Goal: Information Seeking & Learning: Learn about a topic

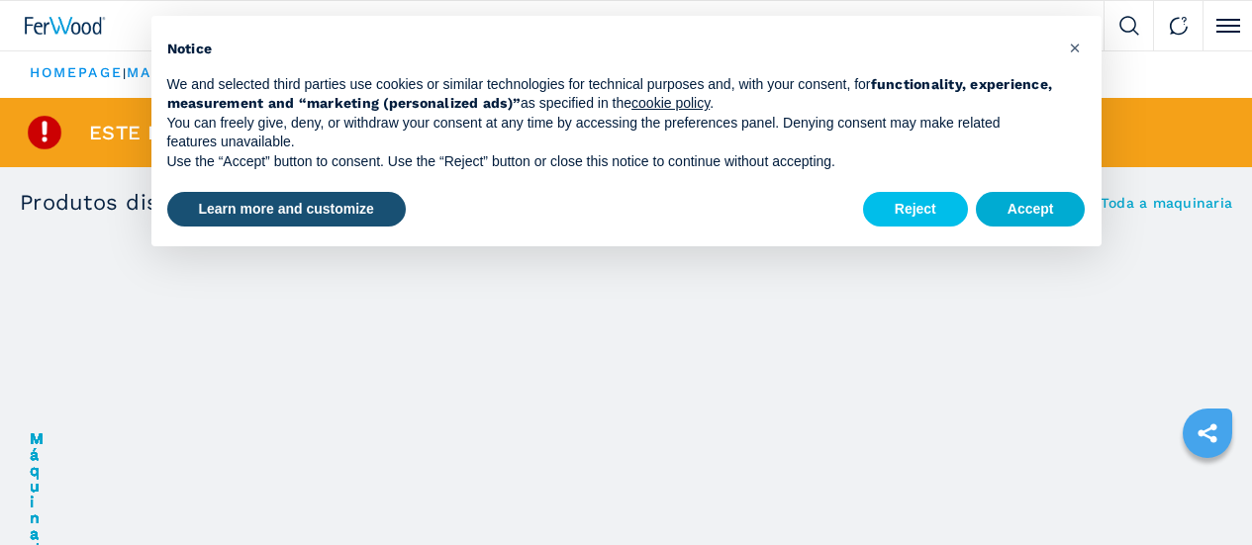
click at [1038, 220] on button "Accept" at bounding box center [1031, 210] width 110 height 36
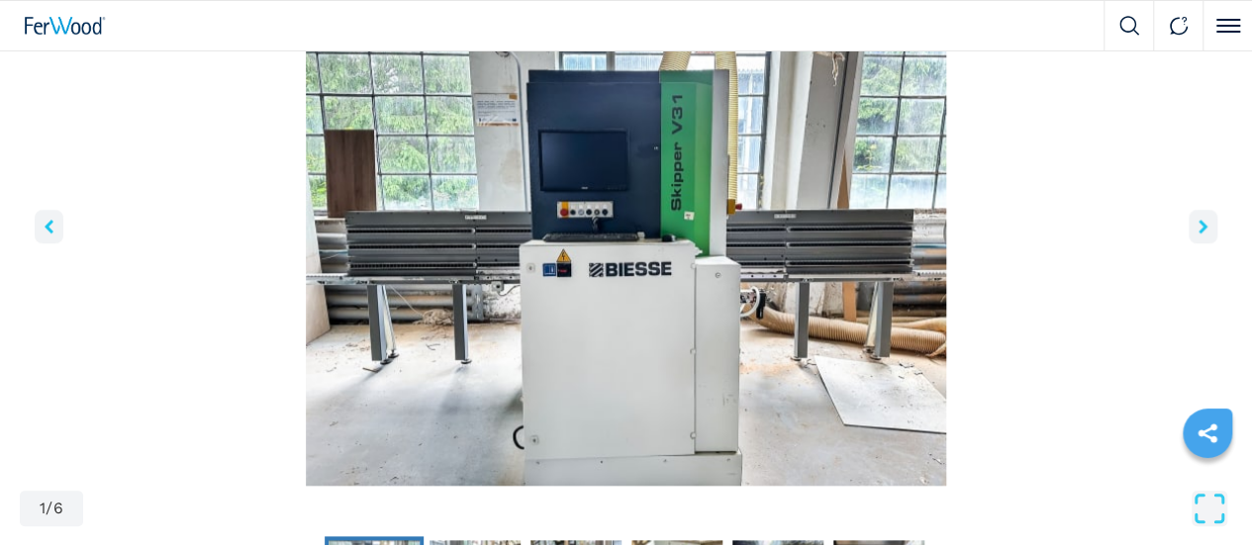
scroll to position [770, 0]
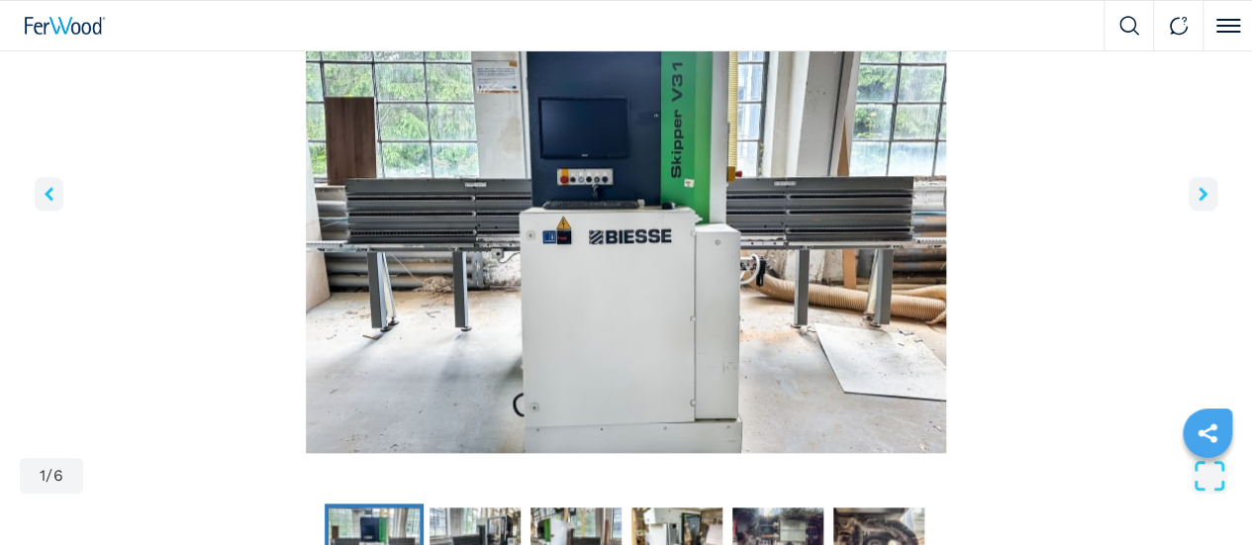
click at [1199, 201] on icon "right-button" at bounding box center [1203, 194] width 9 height 14
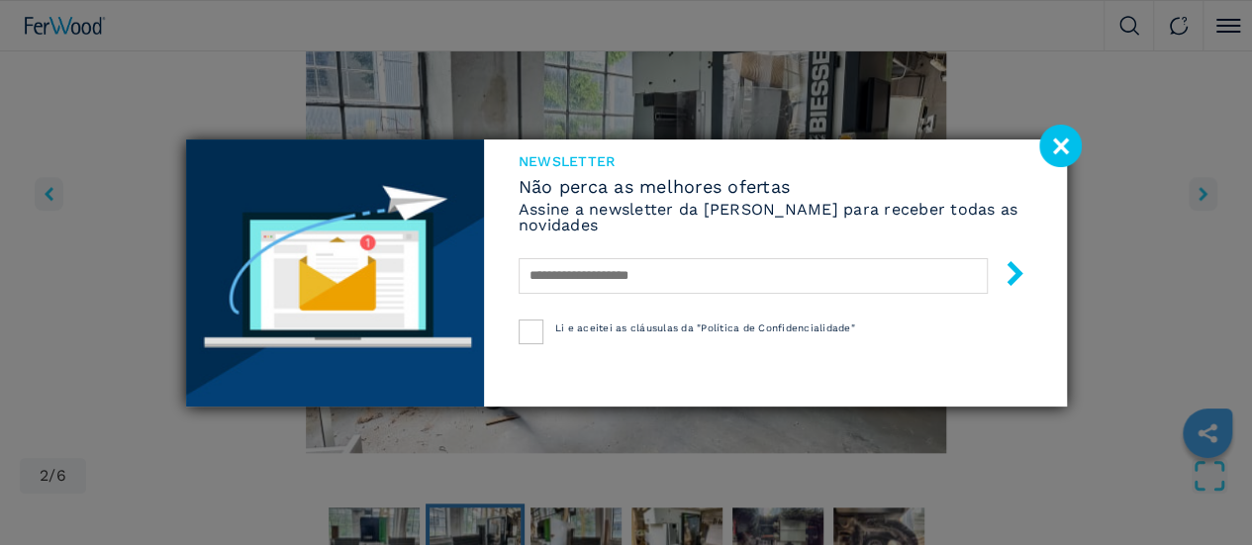
drag, startPoint x: 756, startPoint y: 267, endPoint x: 1071, endPoint y: 144, distance: 338.2
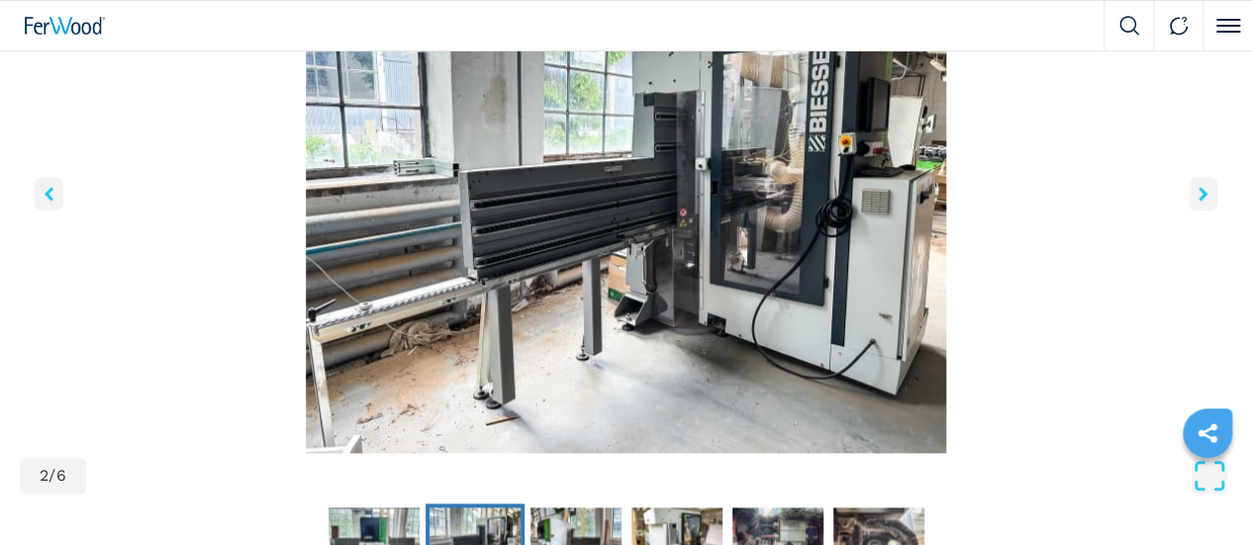
click at [1199, 201] on icon "right-button" at bounding box center [1203, 194] width 9 height 14
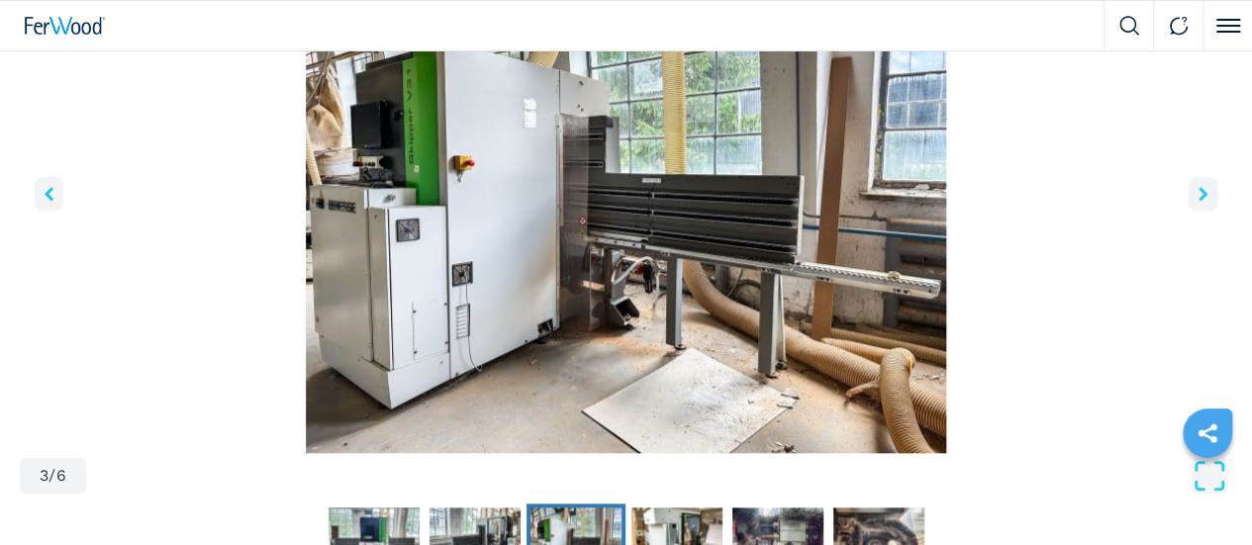
scroll to position [647, 0]
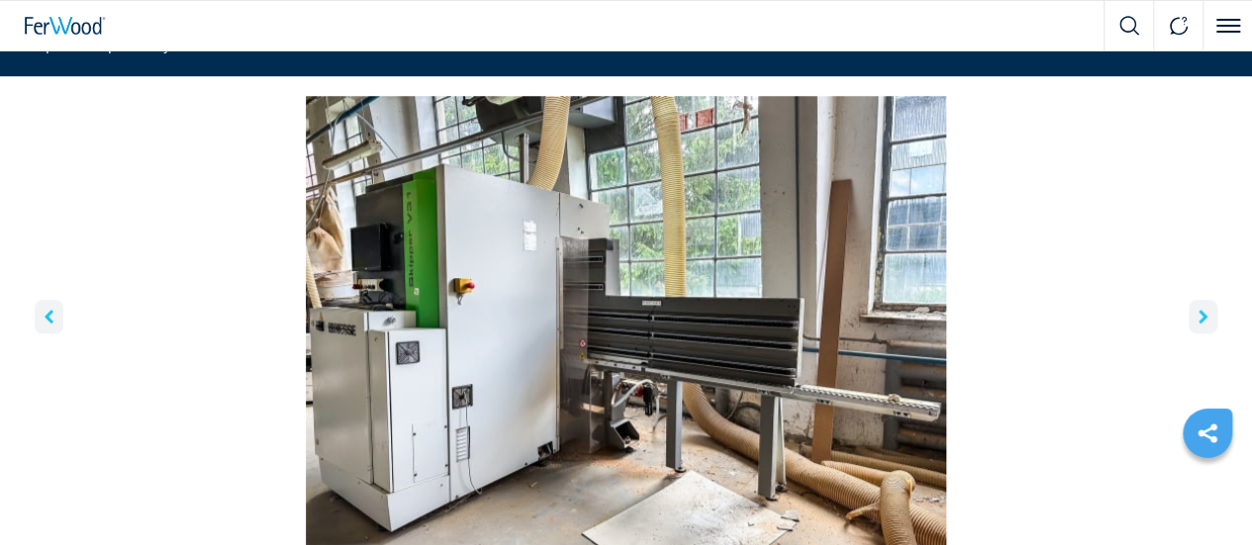
click at [1199, 324] on icon "right-button" at bounding box center [1203, 317] width 9 height 14
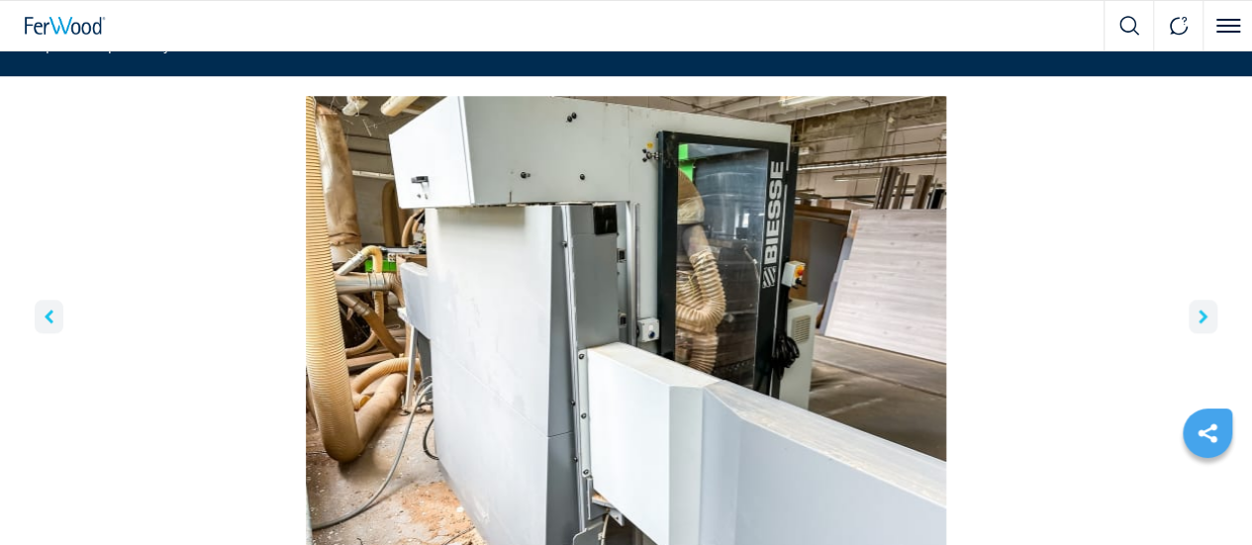
click at [1199, 324] on icon "right-button" at bounding box center [1203, 317] width 9 height 14
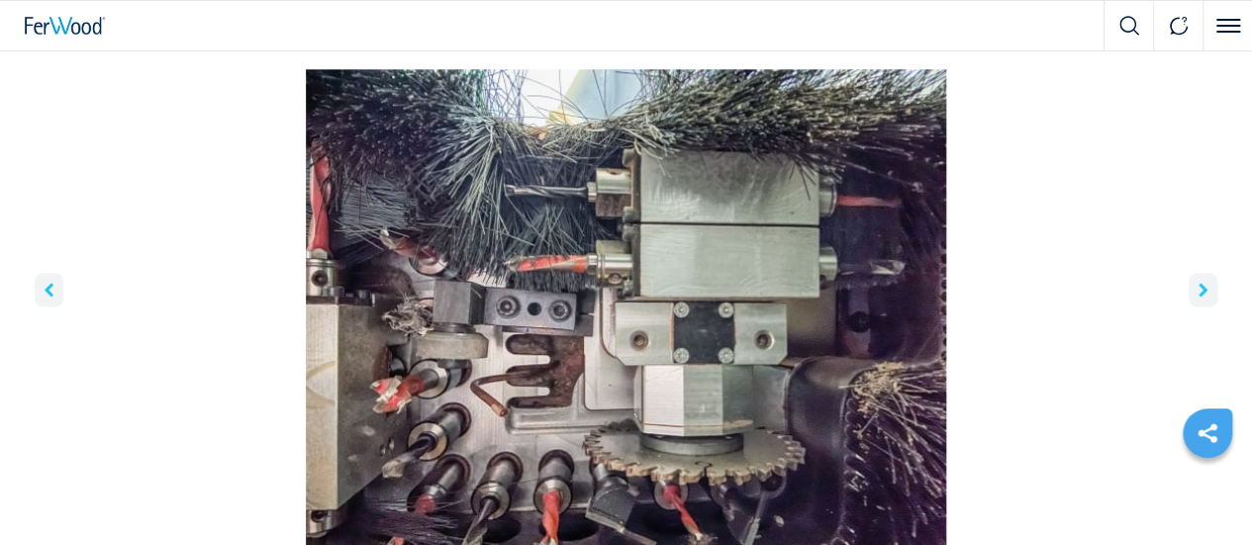
scroll to position [720, 0]
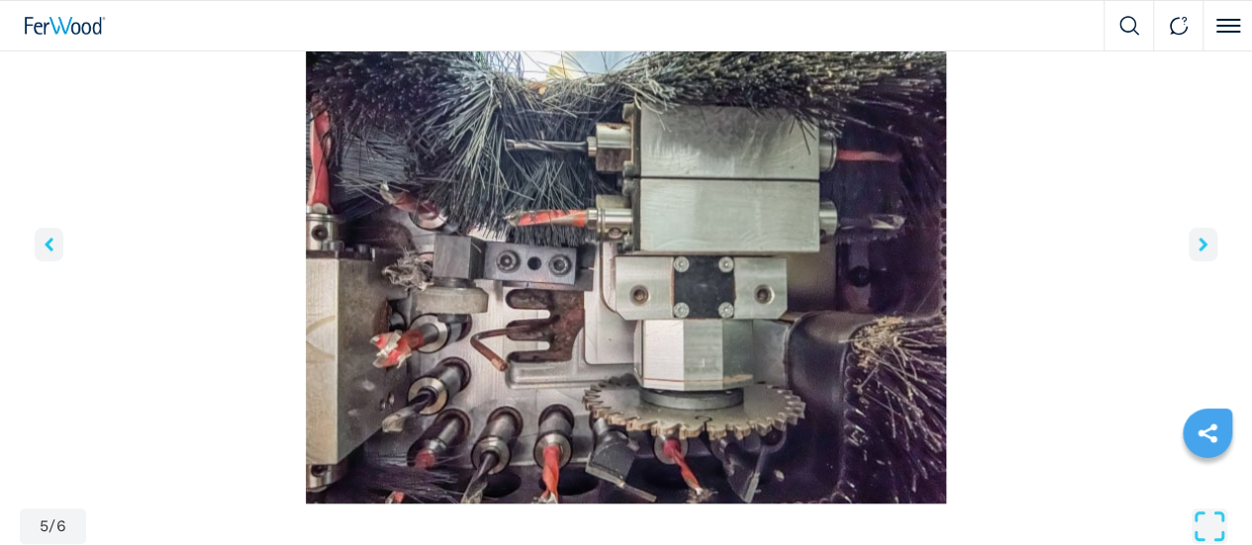
click at [1199, 251] on icon "right-button" at bounding box center [1203, 245] width 9 height 14
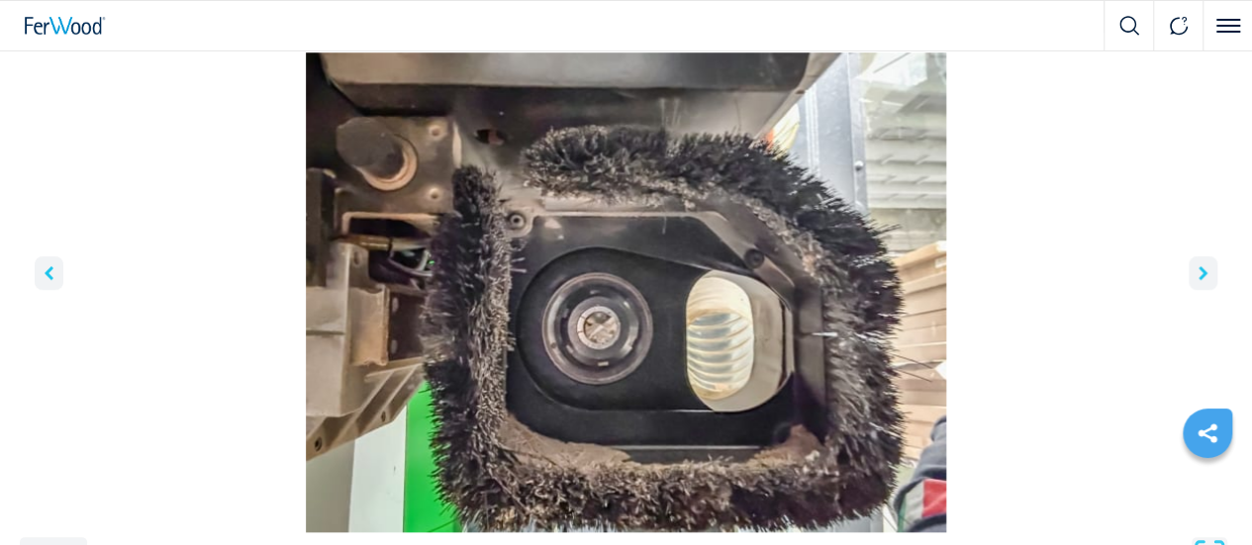
scroll to position [696, 0]
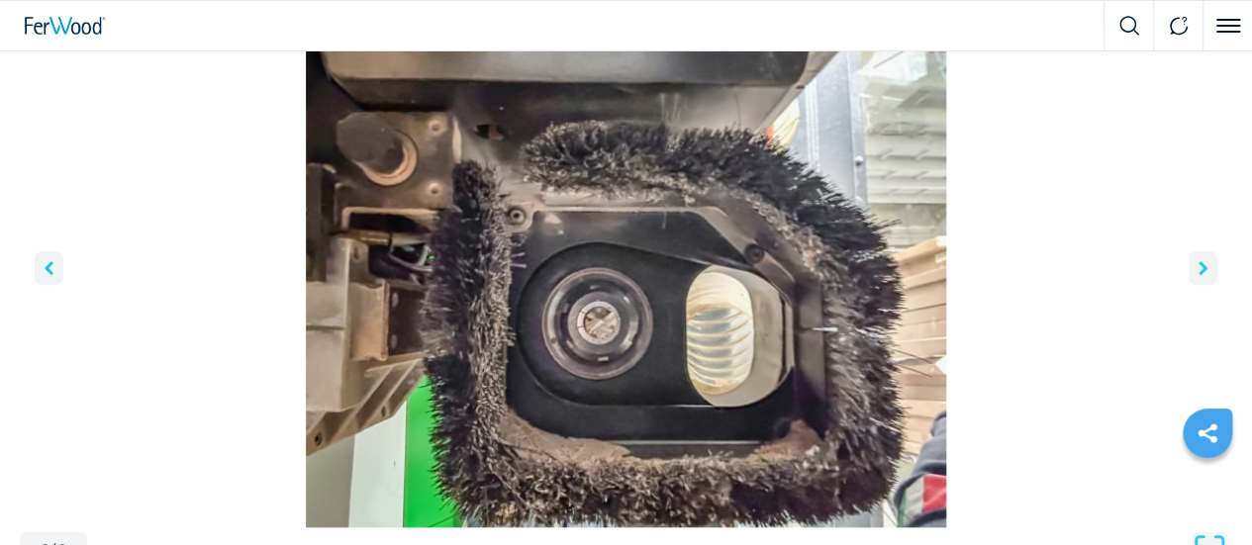
click at [1199, 275] on icon "right-button" at bounding box center [1203, 268] width 9 height 14
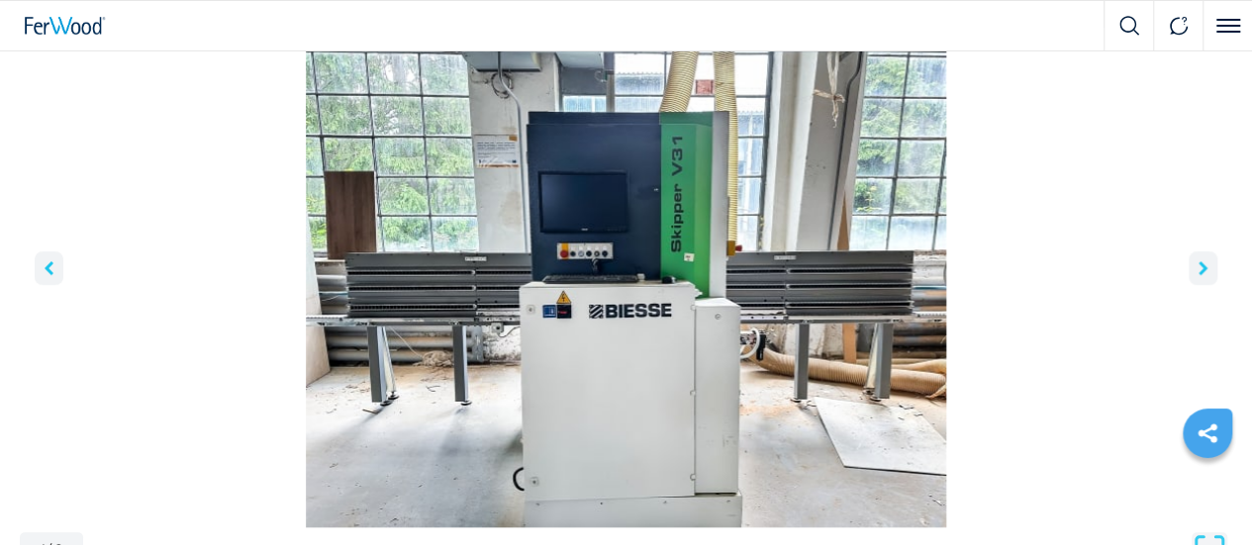
click at [1199, 275] on icon "right-button" at bounding box center [1203, 268] width 9 height 14
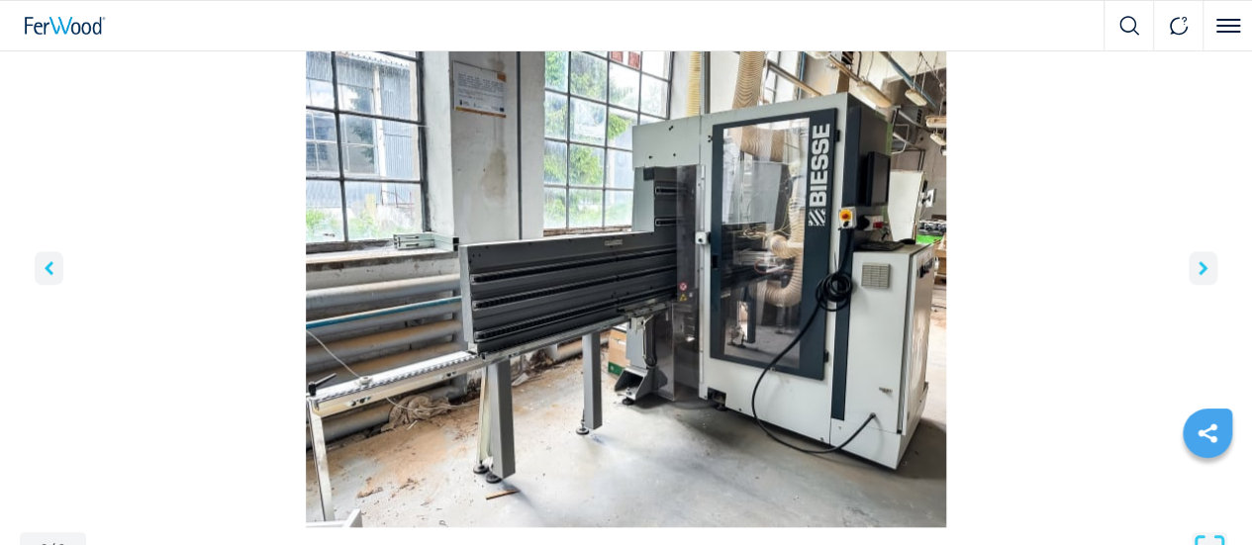
click at [1199, 275] on icon "right-button" at bounding box center [1203, 268] width 9 height 14
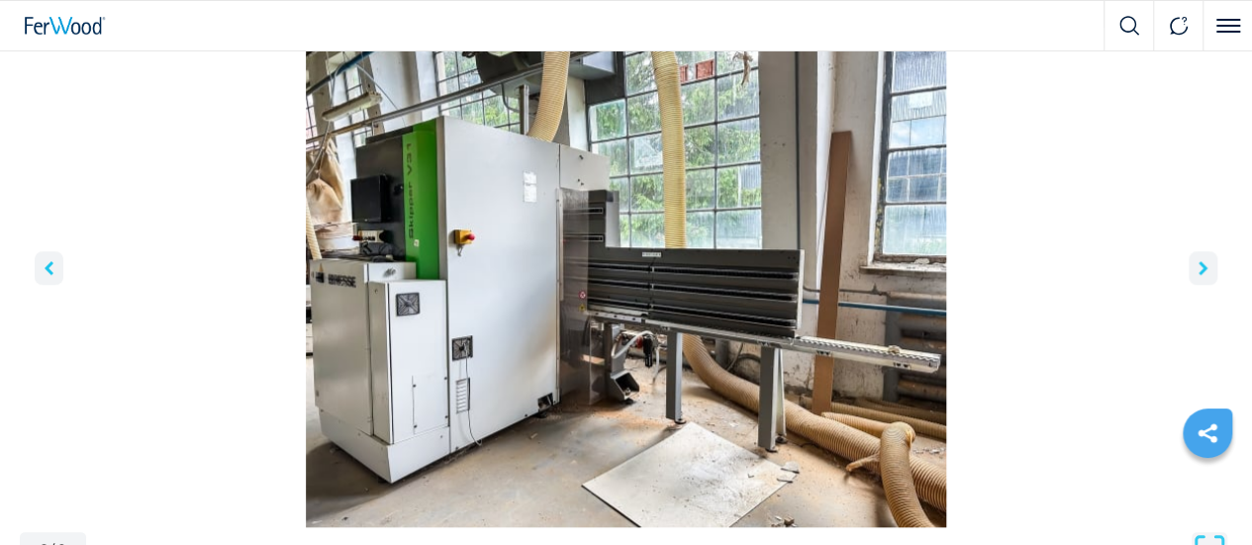
click at [1199, 275] on icon "right-button" at bounding box center [1203, 268] width 9 height 14
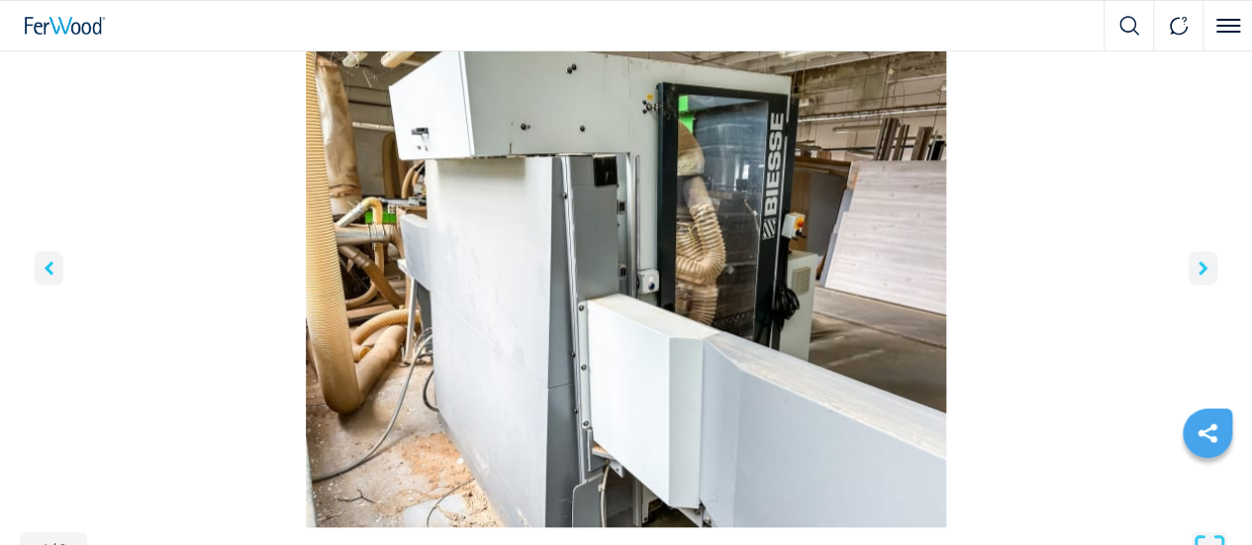
click at [1199, 275] on icon "right-button" at bounding box center [1203, 268] width 9 height 14
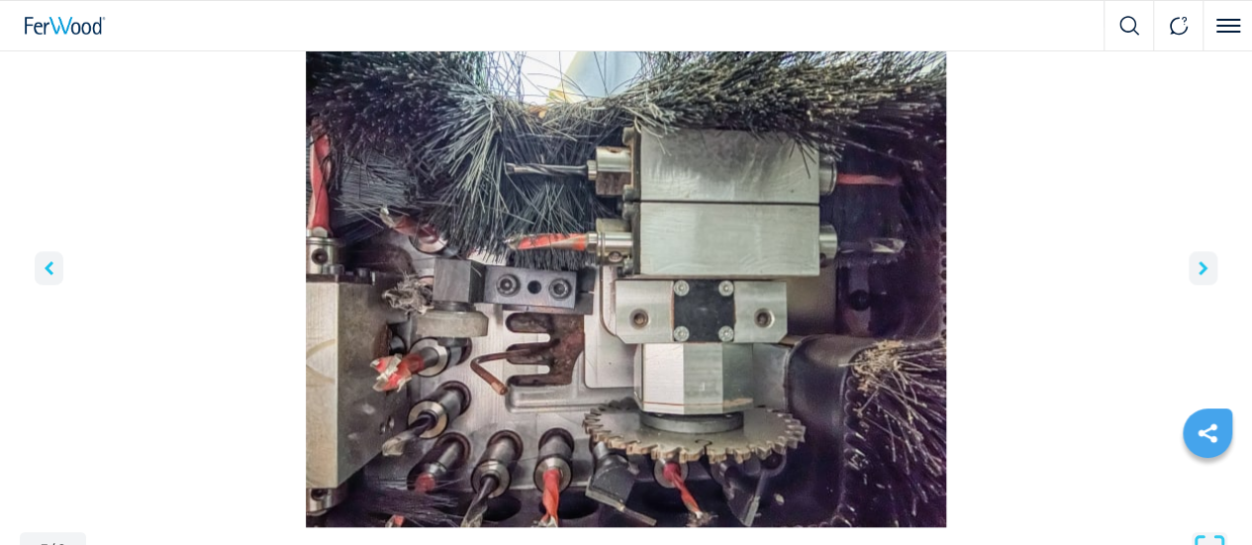
click at [1199, 275] on icon "right-button" at bounding box center [1203, 268] width 9 height 14
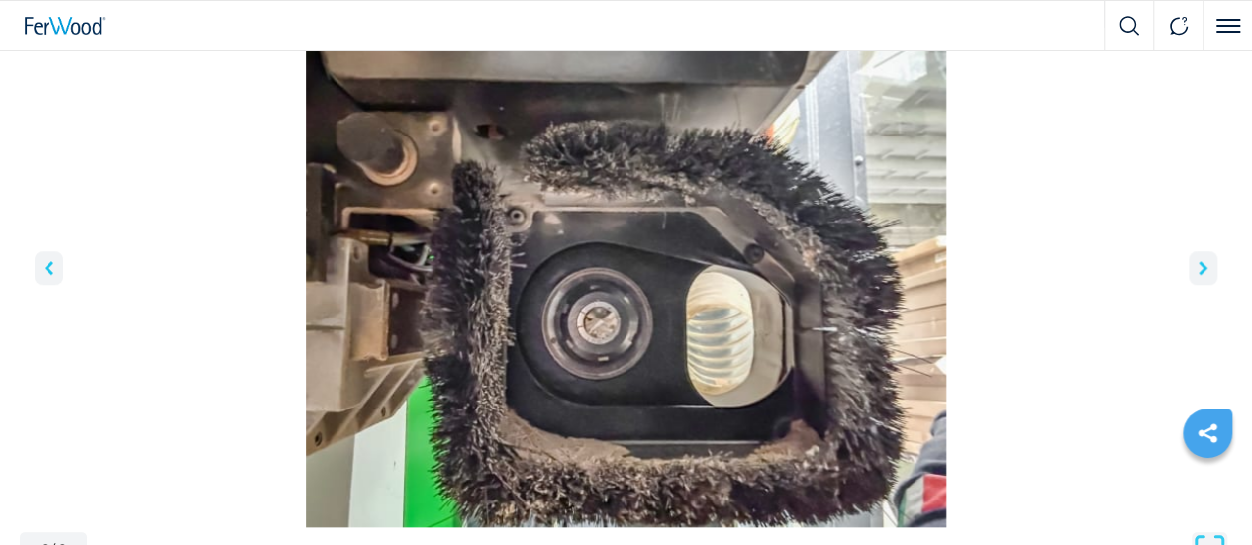
click at [1199, 275] on icon "right-button" at bounding box center [1203, 268] width 9 height 14
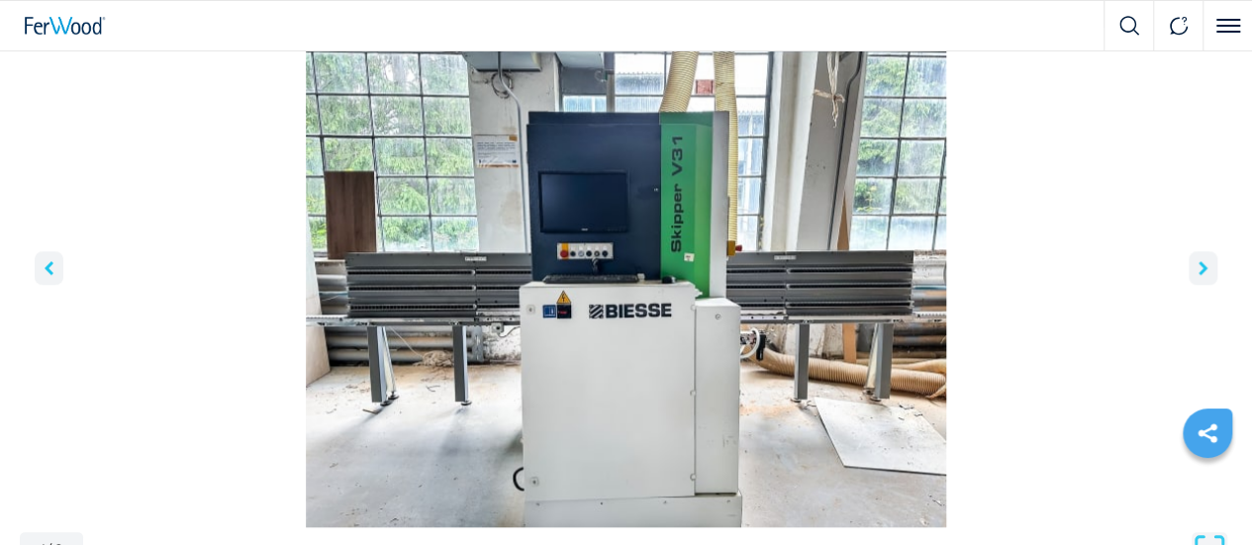
click at [53, 275] on icon "left-button" at bounding box center [49, 268] width 9 height 14
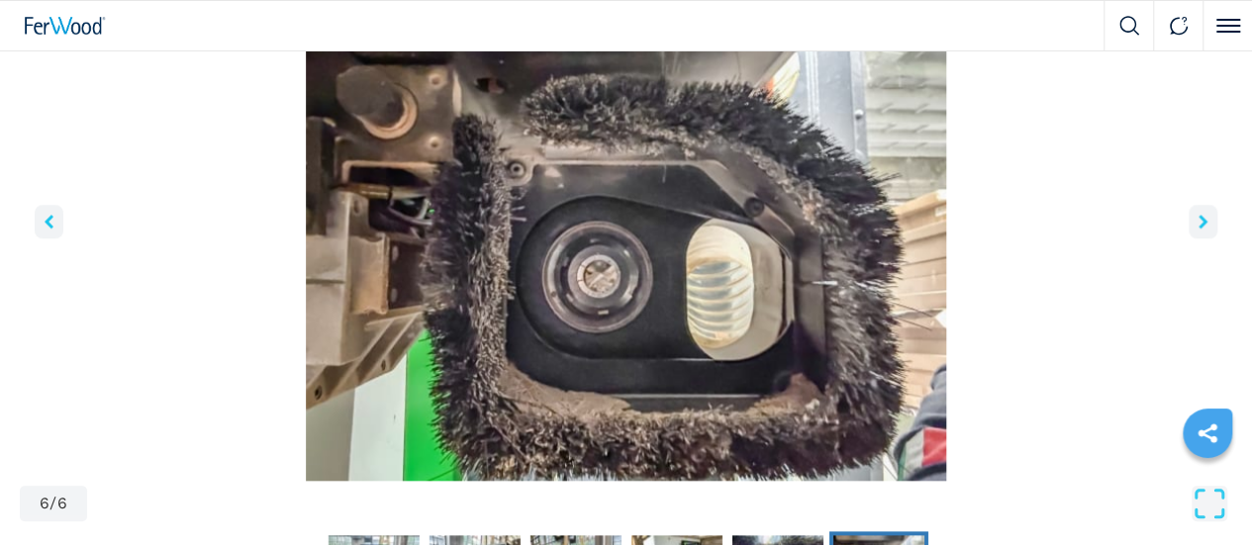
scroll to position [739, 0]
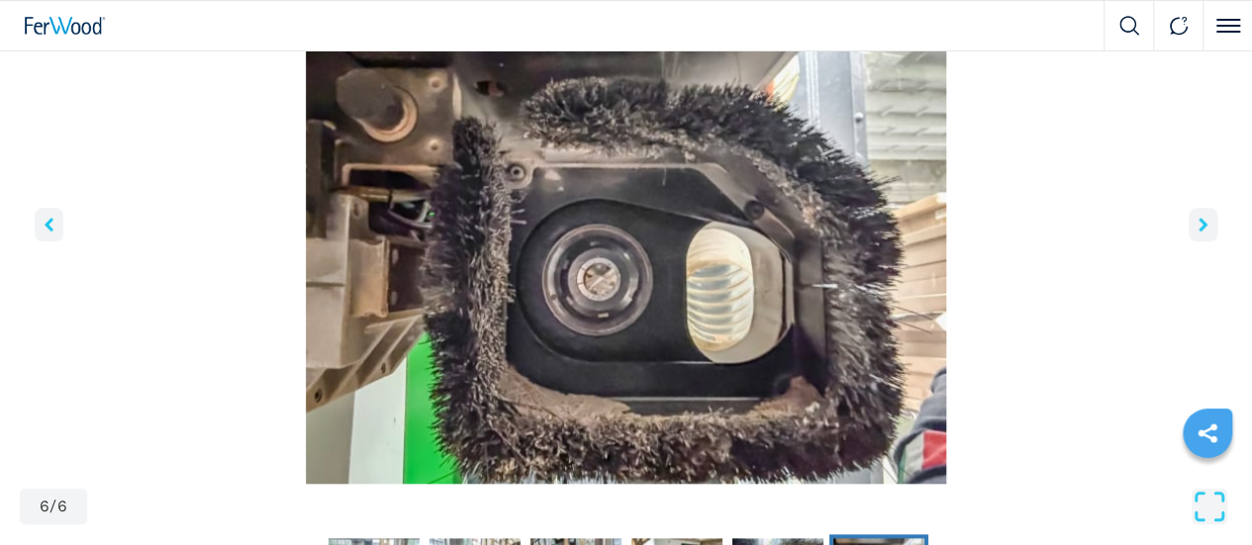
click at [501, 258] on img "Go to Slide 6" at bounding box center [626, 244] width 1213 height 480
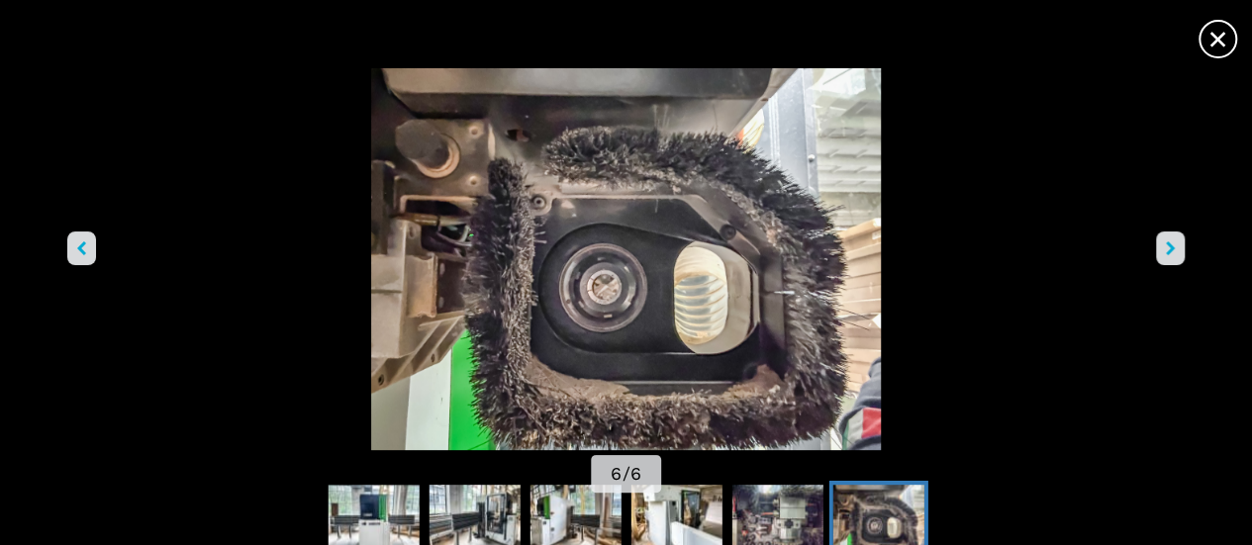
drag, startPoint x: 373, startPoint y: 7, endPoint x: 746, endPoint y: 7, distance: 373.2
click at [746, 20] on div "×" at bounding box center [626, 39] width 1252 height 39
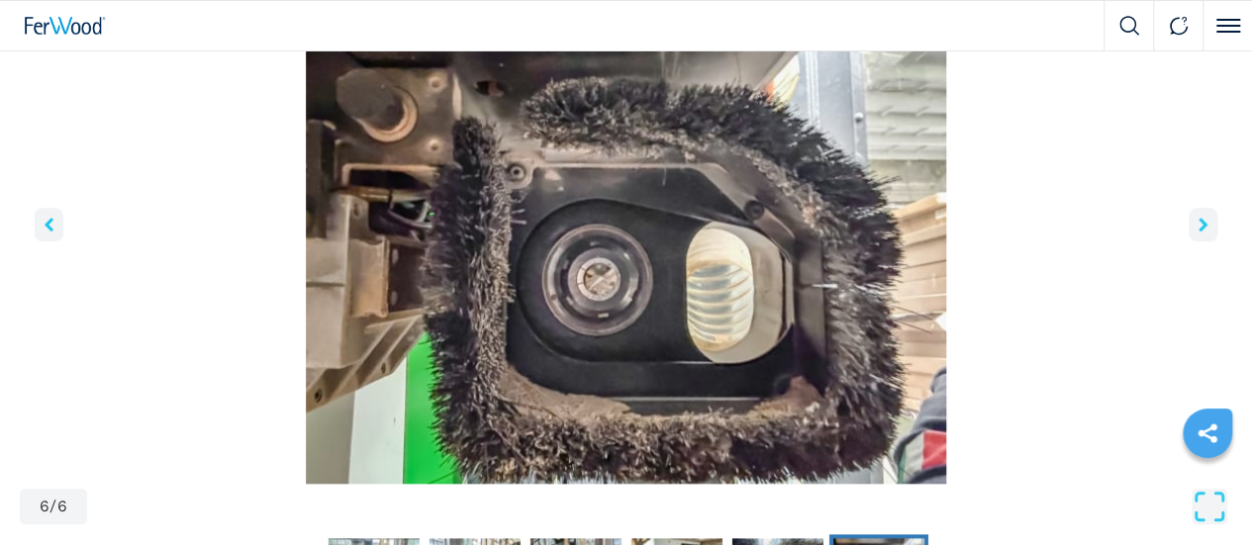
click at [594, 212] on img "Go to Slide 6" at bounding box center [626, 244] width 1213 height 480
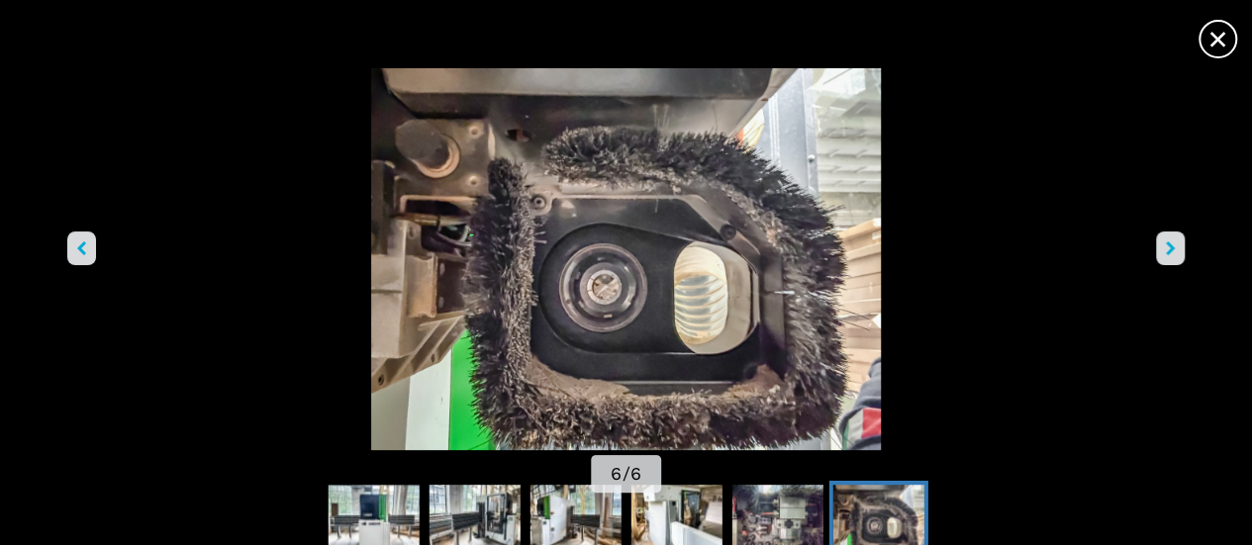
click at [1057, 502] on nav "Thumbnail Navigation" at bounding box center [626, 520] width 1252 height 79
click at [1166, 243] on icon "right-button" at bounding box center [1170, 249] width 9 height 14
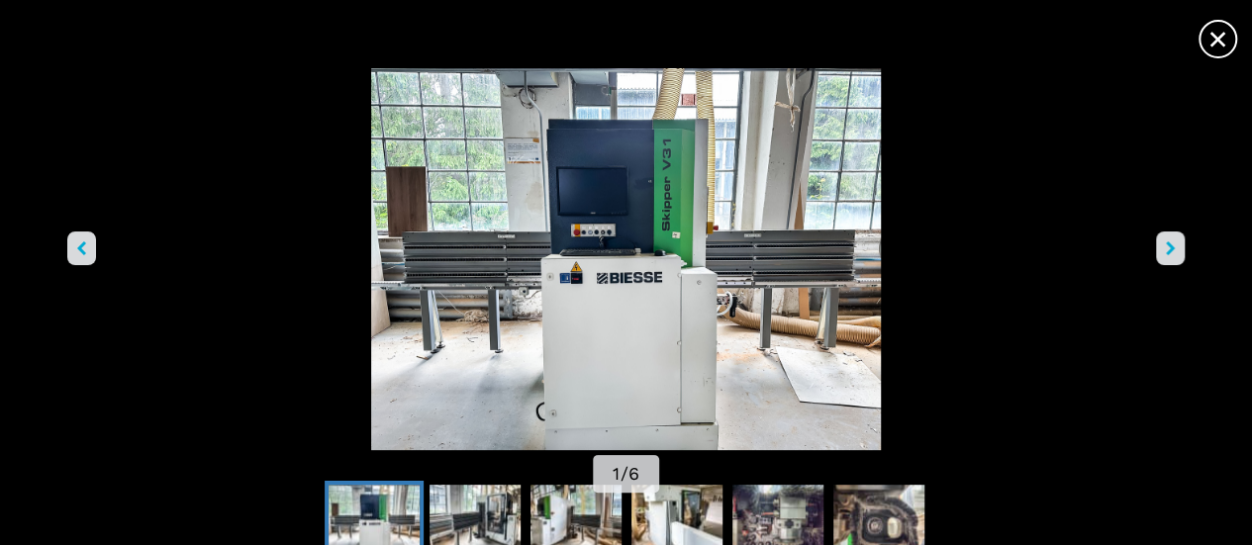
click at [1166, 243] on icon "right-button" at bounding box center [1170, 249] width 9 height 14
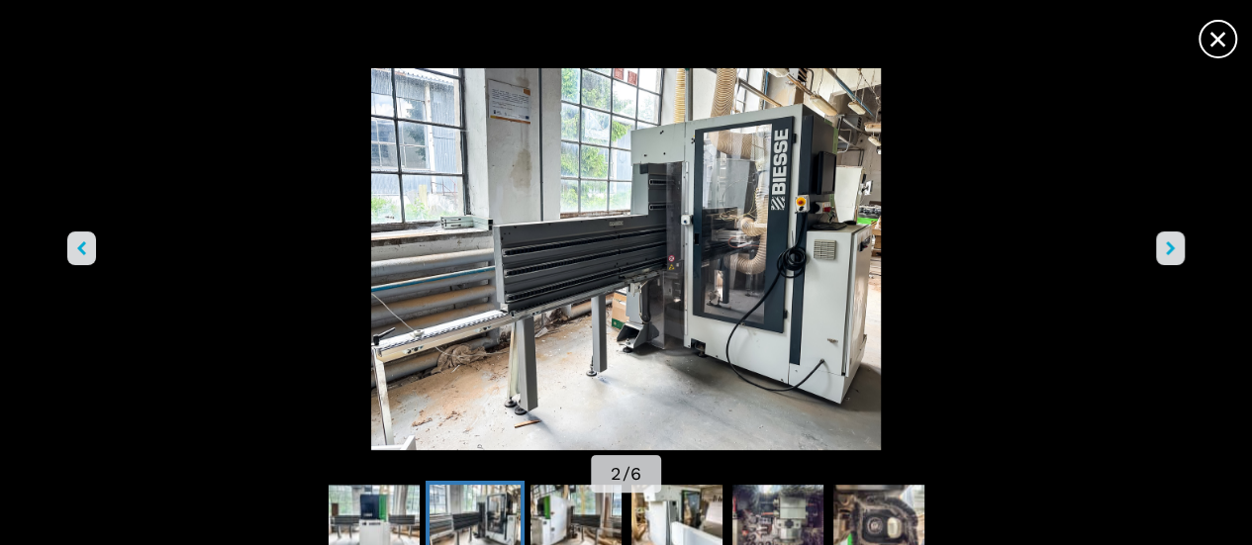
click at [1166, 243] on icon "right-button" at bounding box center [1170, 249] width 9 height 14
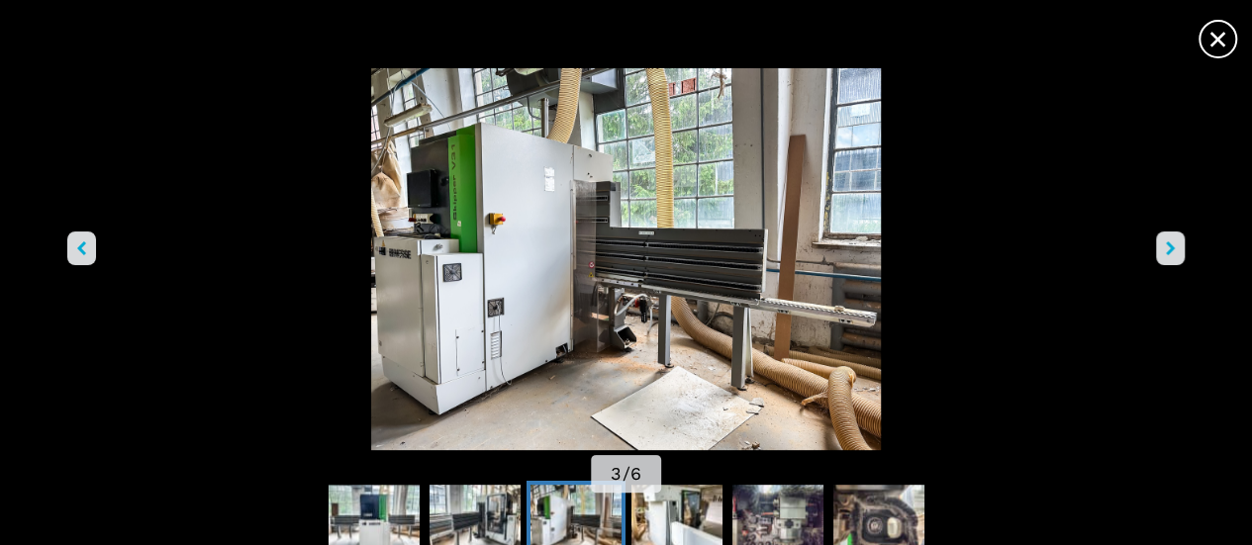
click at [1166, 243] on icon "right-button" at bounding box center [1170, 249] width 9 height 14
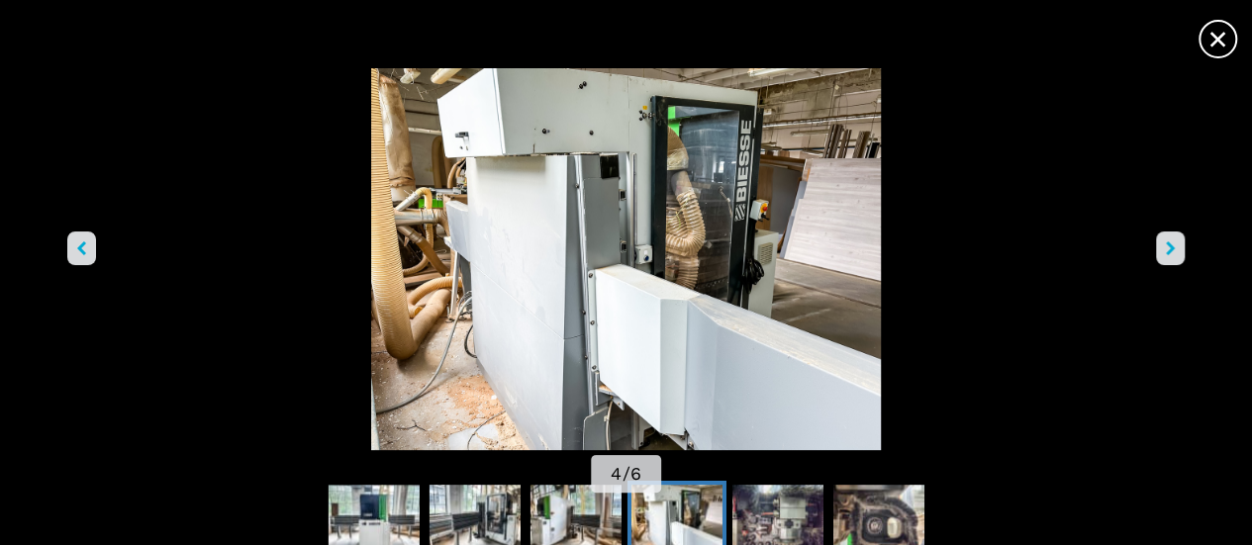
click at [1166, 243] on icon "right-button" at bounding box center [1170, 249] width 9 height 14
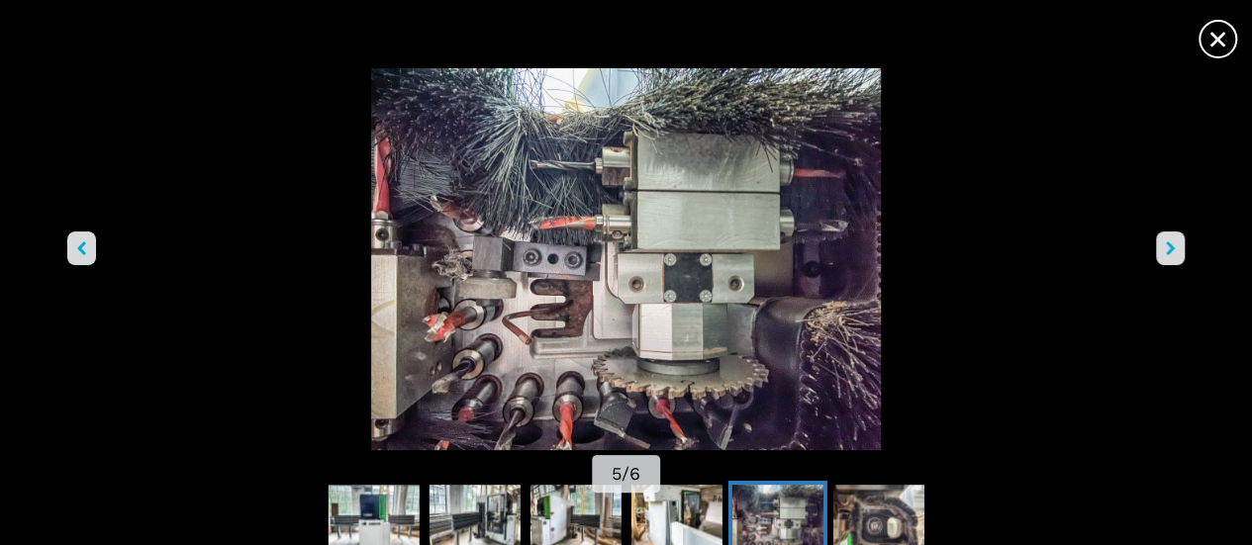
click at [481, 20] on div "×" at bounding box center [626, 39] width 1252 height 39
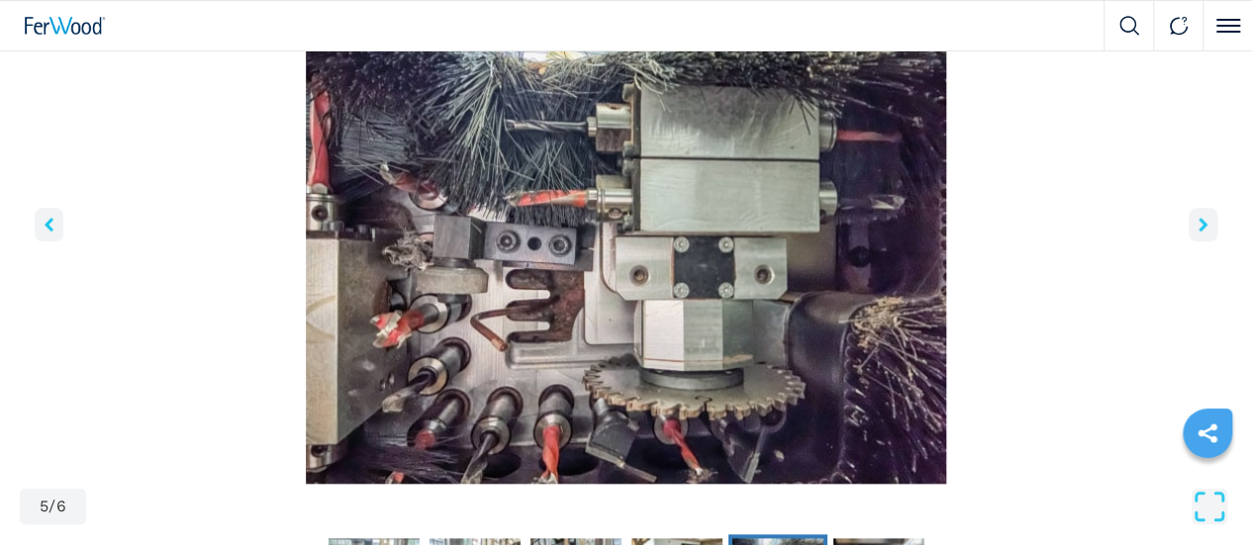
click at [460, 247] on img "Go to Slide 5" at bounding box center [626, 244] width 1213 height 480
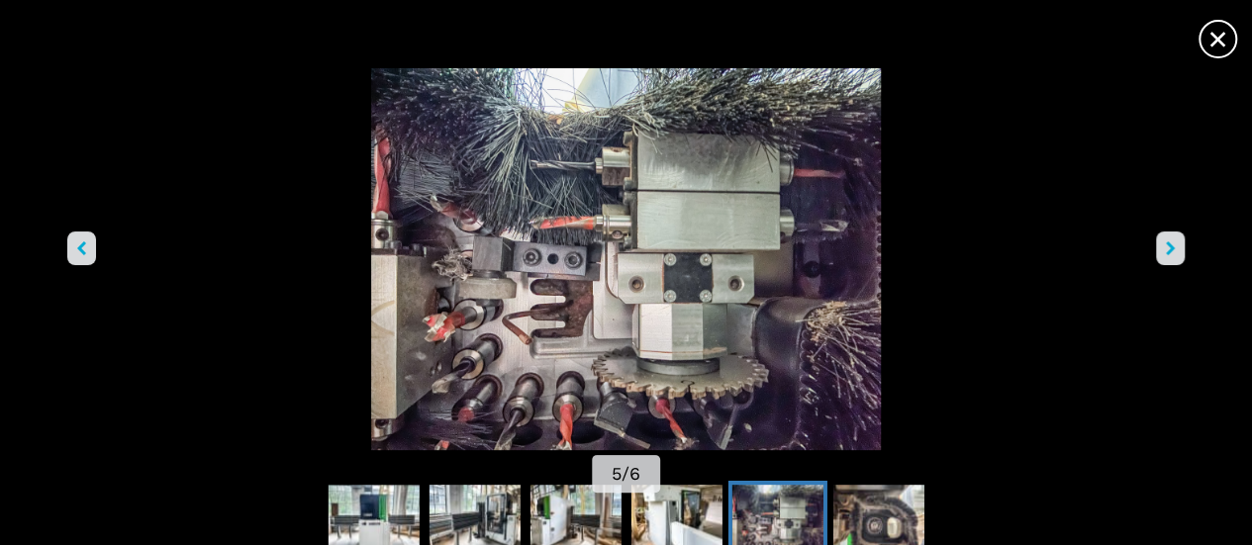
click at [1166, 242] on icon "right-button" at bounding box center [1170, 249] width 9 height 14
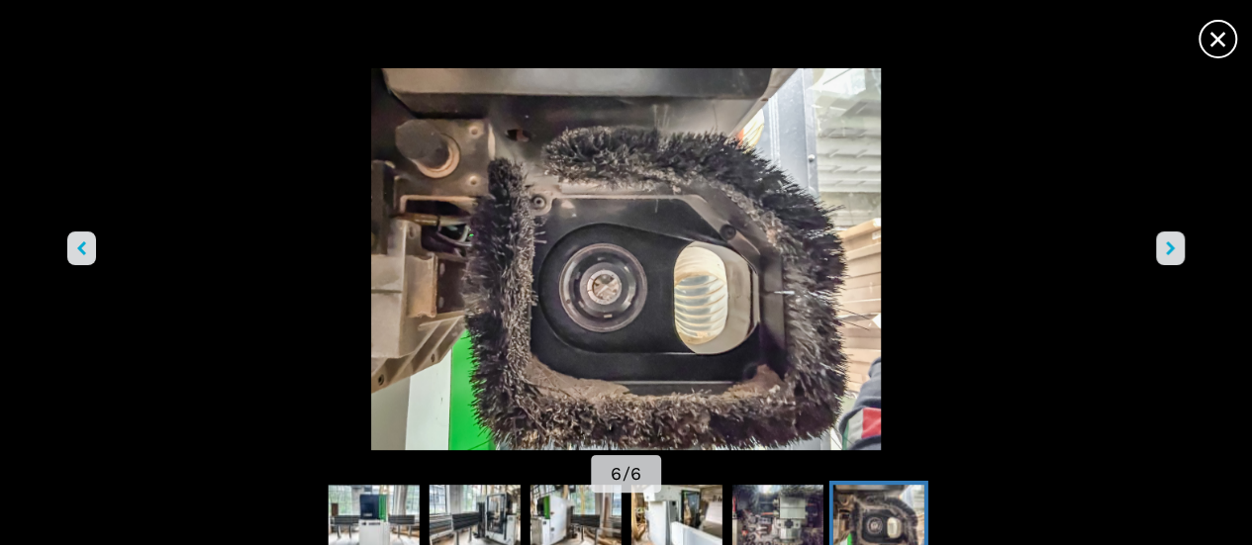
click at [1166, 242] on icon "right-button" at bounding box center [1170, 249] width 9 height 14
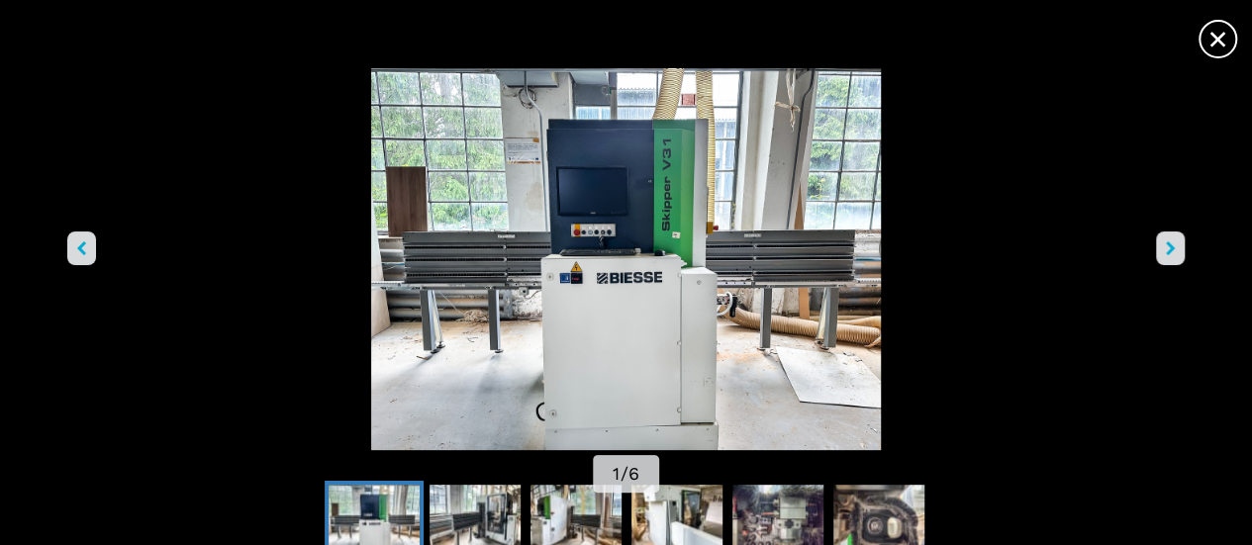
click at [1166, 242] on icon "right-button" at bounding box center [1170, 249] width 9 height 14
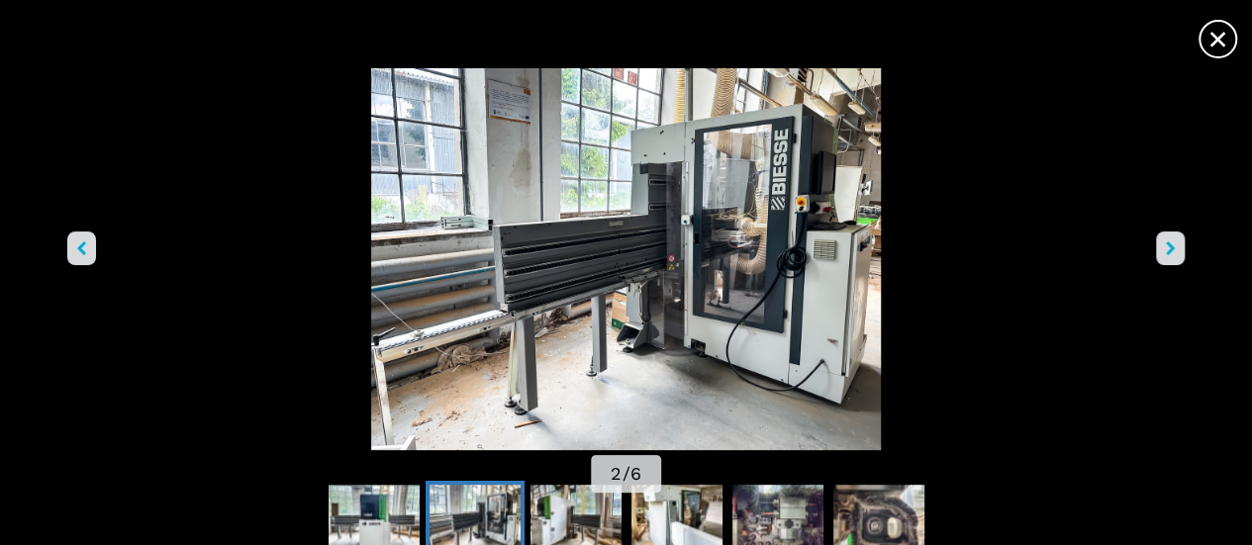
click at [1166, 242] on icon "right-button" at bounding box center [1170, 249] width 9 height 14
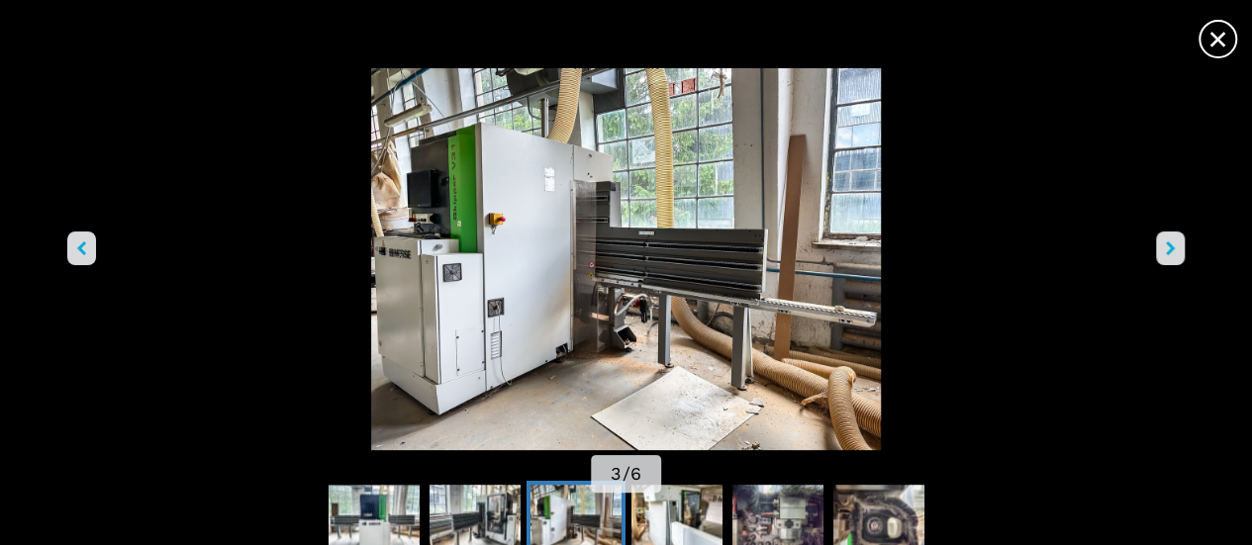
click at [1166, 242] on icon "right-button" at bounding box center [1170, 249] width 9 height 14
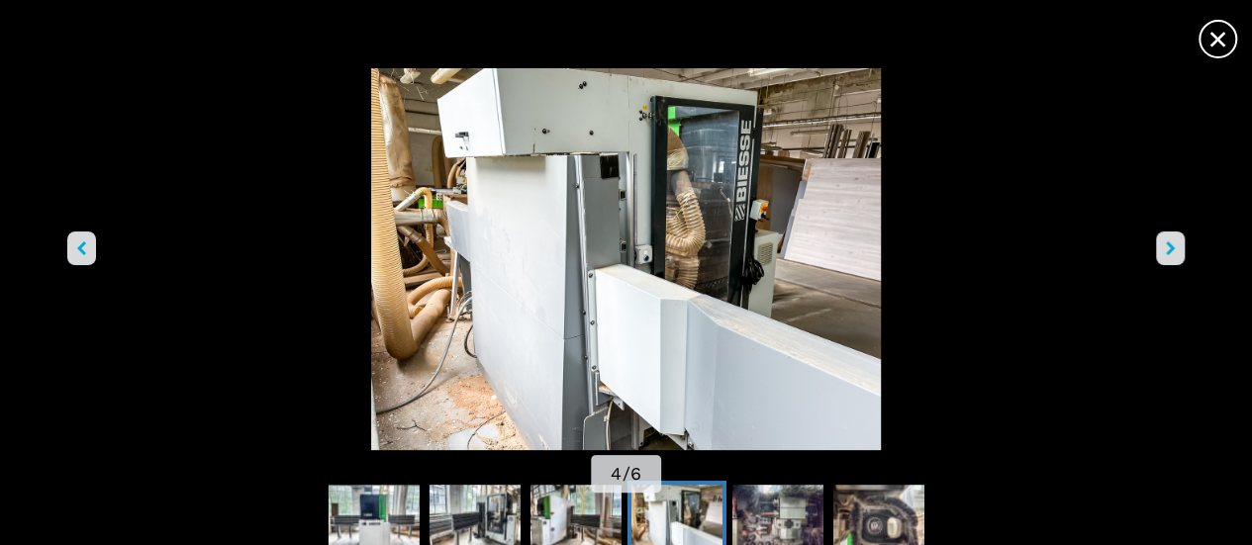
click at [1166, 242] on icon "right-button" at bounding box center [1170, 249] width 9 height 14
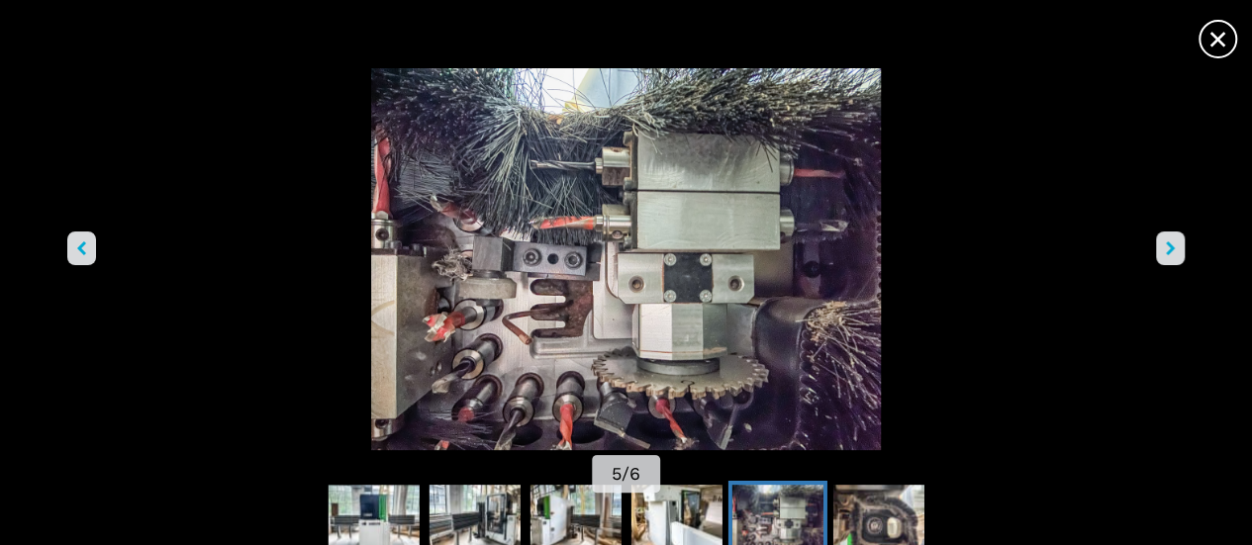
click at [1166, 242] on icon "right-button" at bounding box center [1170, 249] width 9 height 14
